Goal: Information Seeking & Learning: Learn about a topic

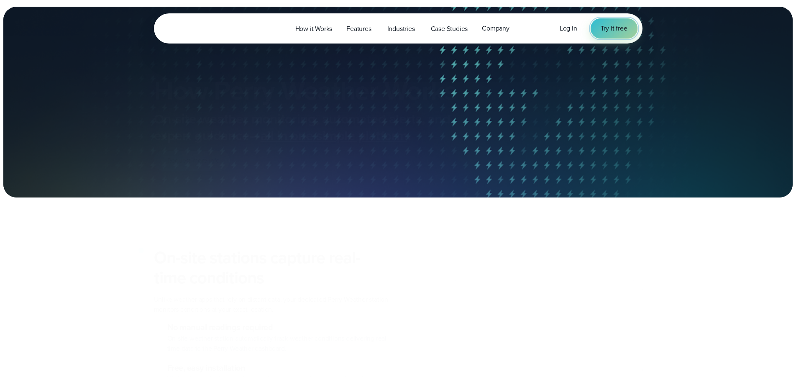
click at [617, 29] on span "Try it free" at bounding box center [614, 28] width 27 height 10
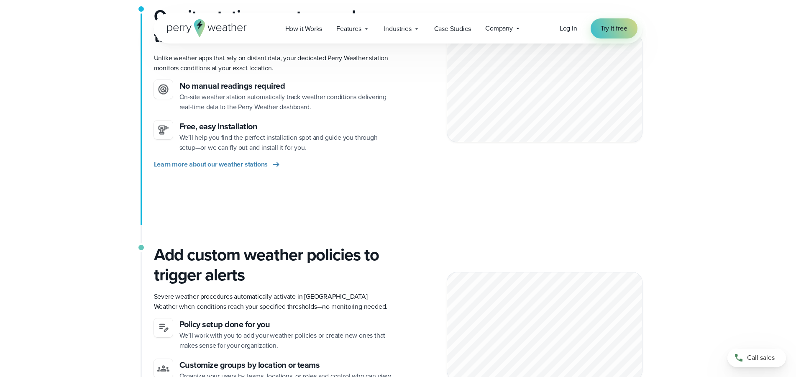
scroll to position [256, 0]
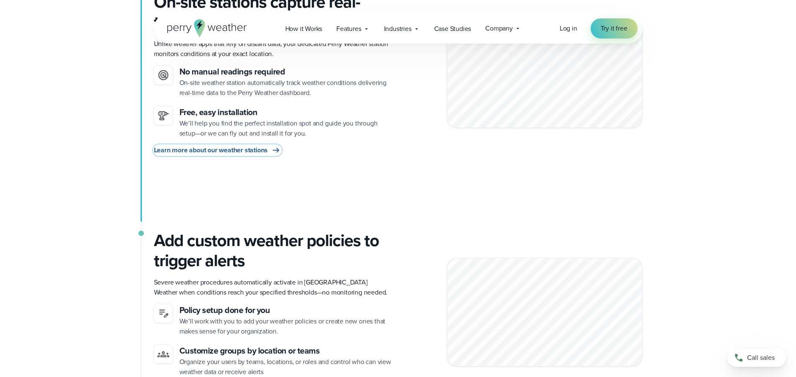
click at [232, 151] on span "Learn more about our weather stations" at bounding box center [211, 150] width 114 height 10
